Goal: Register for event/course

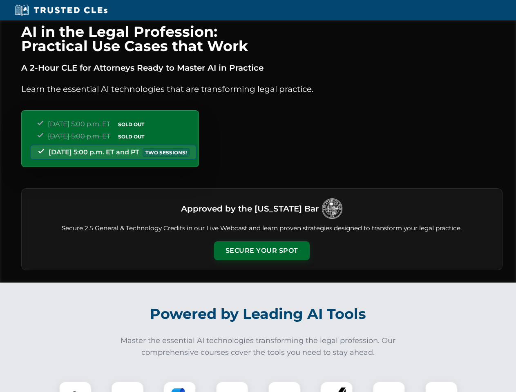
click at [261, 251] on button "Secure Your Spot" at bounding box center [262, 250] width 96 height 19
click at [75, 387] on img at bounding box center [75, 398] width 24 height 24
click at [127, 387] on div at bounding box center [127, 398] width 33 height 33
